Goal: Information Seeking & Learning: Find specific fact

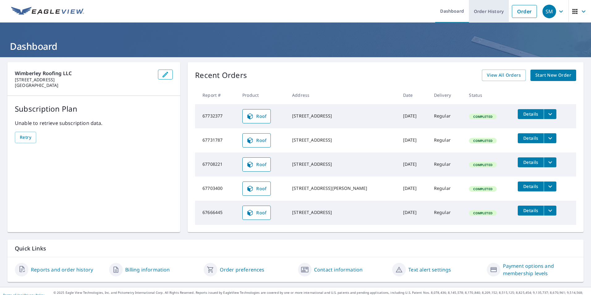
click at [488, 13] on link "Order History" at bounding box center [489, 11] width 40 height 23
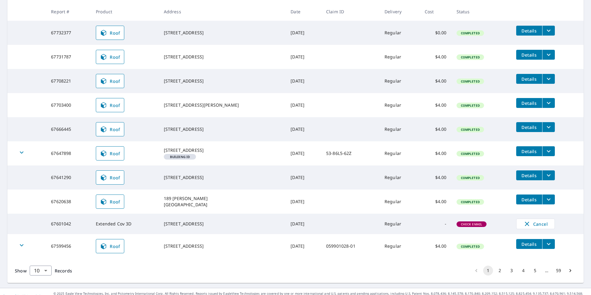
scroll to position [124, 0]
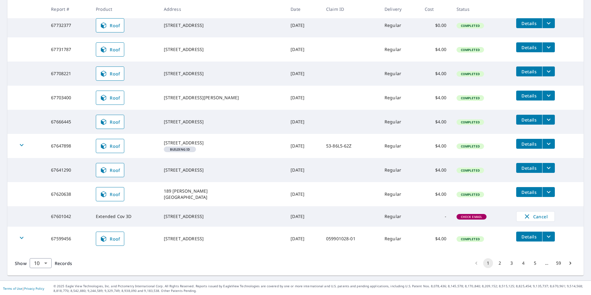
drag, startPoint x: 233, startPoint y: 183, endPoint x: 162, endPoint y: 174, distance: 71.1
click at [162, 174] on td "[STREET_ADDRESS]" at bounding box center [222, 170] width 127 height 24
copy div "[STREET_ADDRESS]"
click at [9, 164] on td at bounding box center [26, 170] width 39 height 24
drag, startPoint x: 226, startPoint y: 177, endPoint x: 167, endPoint y: 173, distance: 58.6
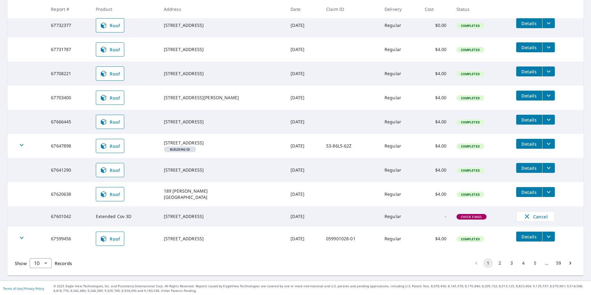
click at [167, 173] on div "[STREET_ADDRESS]" at bounding box center [222, 170] width 117 height 6
copy div "[STREET_ADDRESS]"
drag, startPoint x: 220, startPoint y: 148, endPoint x: 164, endPoint y: 143, distance: 55.9
click at [164, 143] on td "[STREET_ADDRESS] Building ID" at bounding box center [222, 146] width 127 height 24
click at [29, 137] on td at bounding box center [26, 146] width 39 height 24
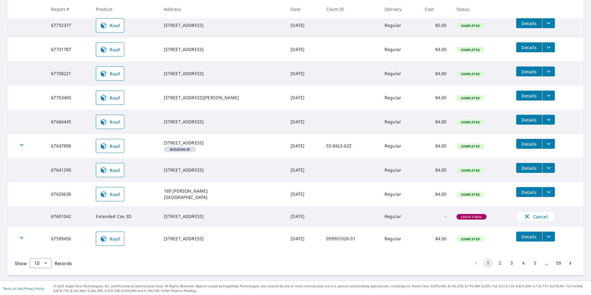
drag, startPoint x: 222, startPoint y: 147, endPoint x: 165, endPoint y: 143, distance: 56.7
click at [165, 143] on td "[STREET_ADDRESS] Building ID" at bounding box center [222, 146] width 127 height 24
copy div "[STREET_ADDRESS]"
drag, startPoint x: 218, startPoint y: 123, endPoint x: 166, endPoint y: 116, distance: 52.1
click at [166, 116] on td "[STREET_ADDRESS]" at bounding box center [222, 122] width 127 height 24
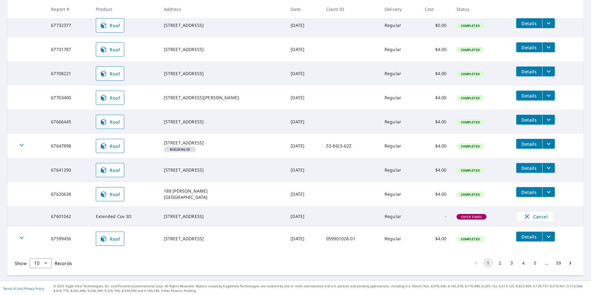
copy div "[STREET_ADDRESS]"
click at [351, 100] on td at bounding box center [350, 98] width 58 height 24
drag, startPoint x: 222, startPoint y: 101, endPoint x: 164, endPoint y: 95, distance: 58.2
click at [164, 95] on td "[STREET_ADDRESS][PERSON_NAME]" at bounding box center [222, 98] width 127 height 24
copy div "[STREET_ADDRESS][PERSON_NAME]"
